Goal: Transaction & Acquisition: Subscribe to service/newsletter

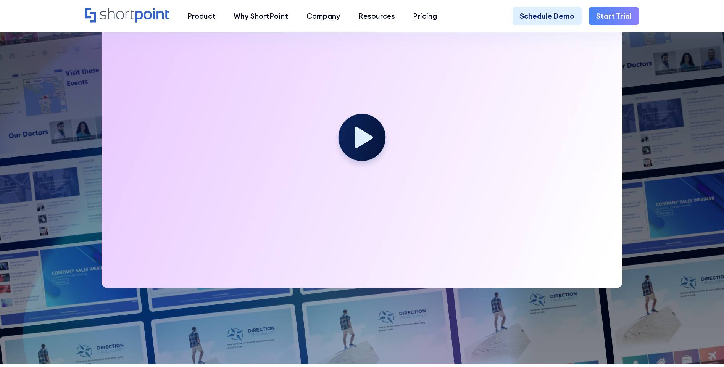
scroll to position [304, 0]
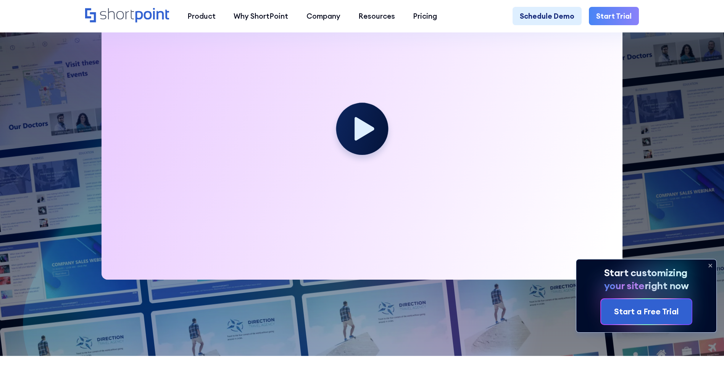
click at [361, 116] on circle at bounding box center [362, 129] width 52 height 52
click at [360, 132] on icon at bounding box center [363, 129] width 19 height 24
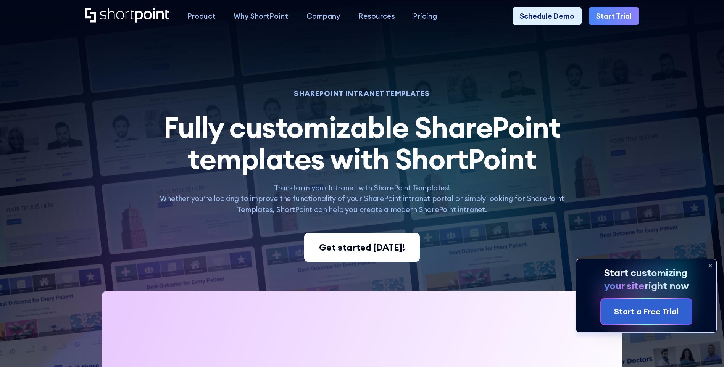
click at [357, 254] on div "Get started [DATE]!" at bounding box center [362, 248] width 86 height 14
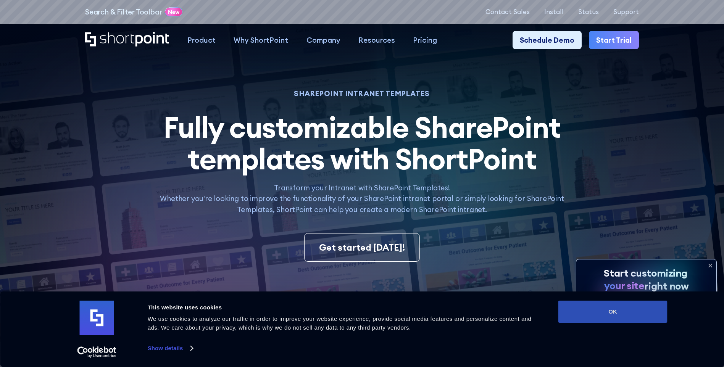
click at [591, 314] on button "OK" at bounding box center [612, 312] width 109 height 22
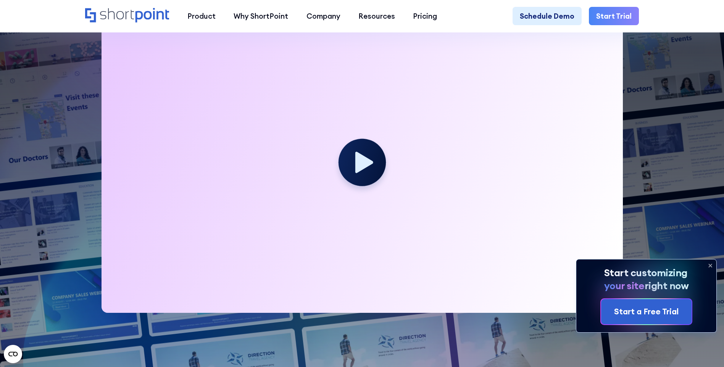
scroll to position [290, 0]
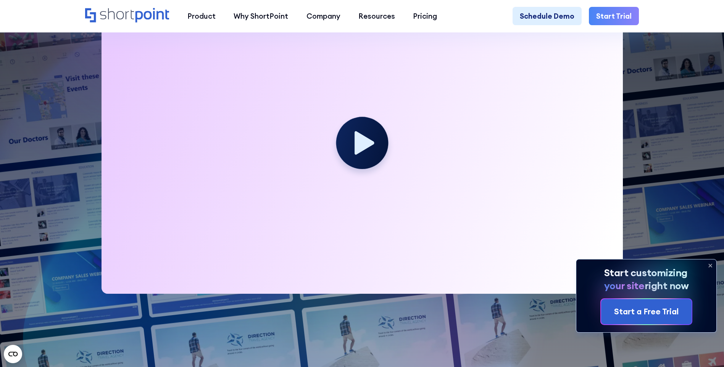
click at [351, 138] on circle at bounding box center [362, 143] width 52 height 52
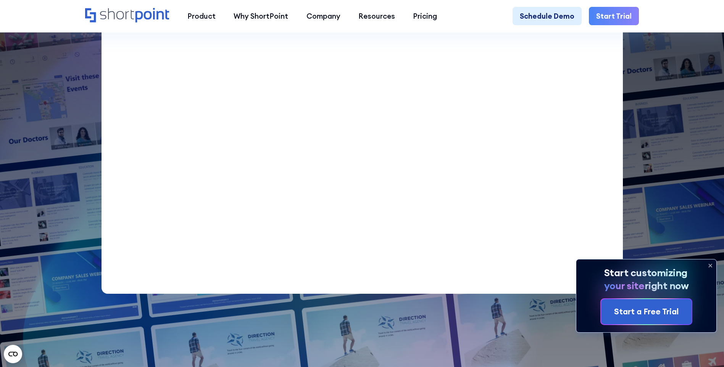
click at [712, 265] on icon at bounding box center [710, 265] width 12 height 12
